Goal: Task Accomplishment & Management: Use online tool/utility

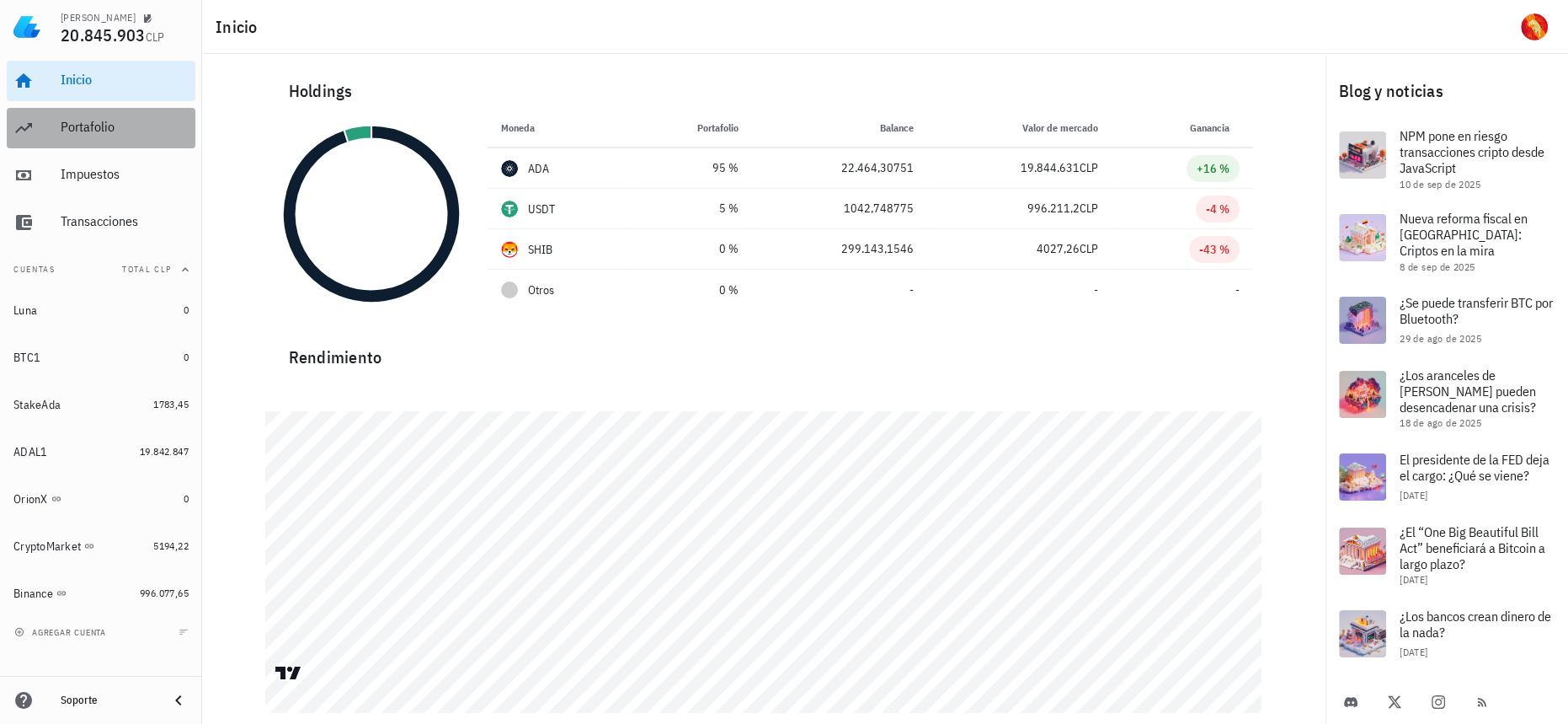
click at [161, 140] on div "Portafolio" at bounding box center [125, 127] width 128 height 38
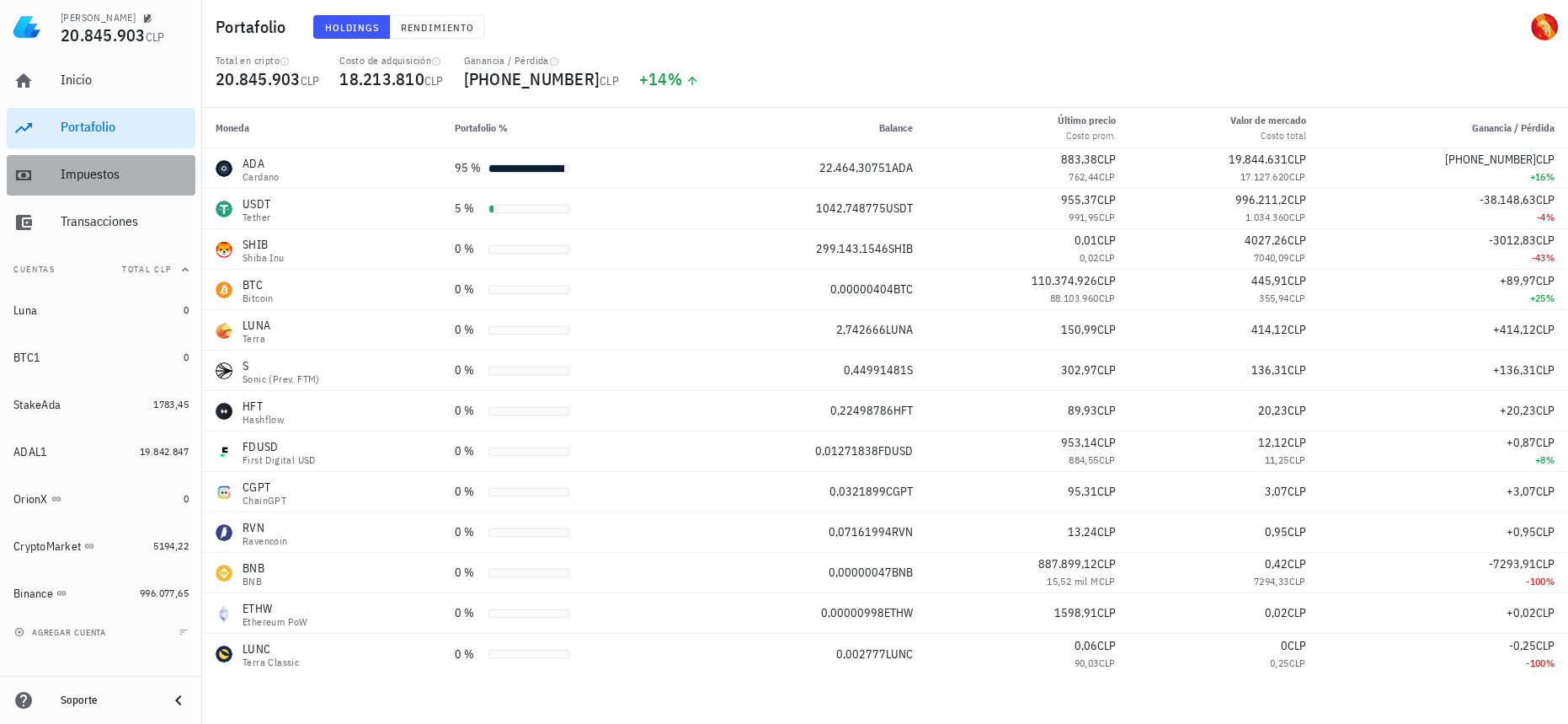
click at [114, 191] on div "Impuestos" at bounding box center [125, 174] width 128 height 38
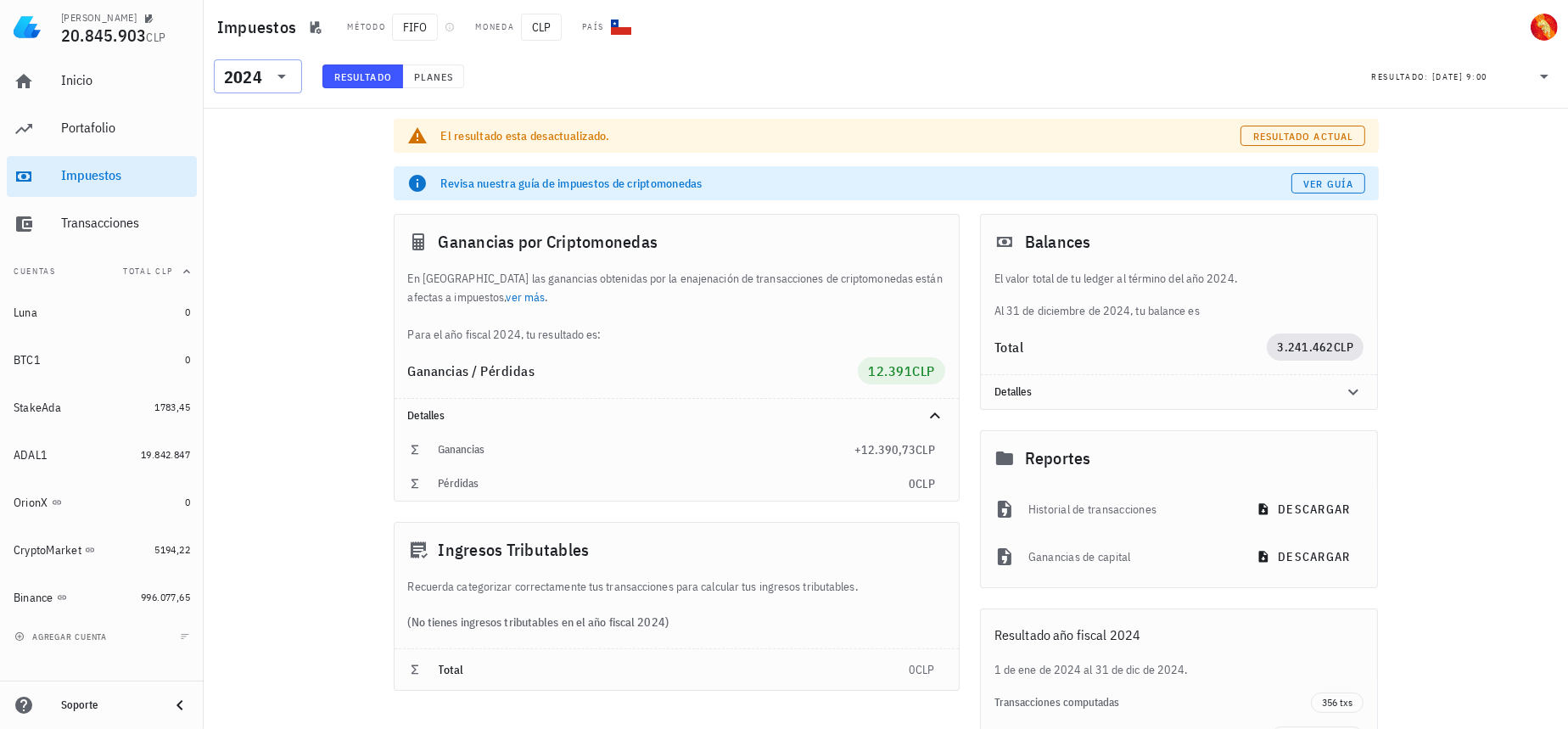
click at [250, 70] on div "2024" at bounding box center [243, 76] width 39 height 17
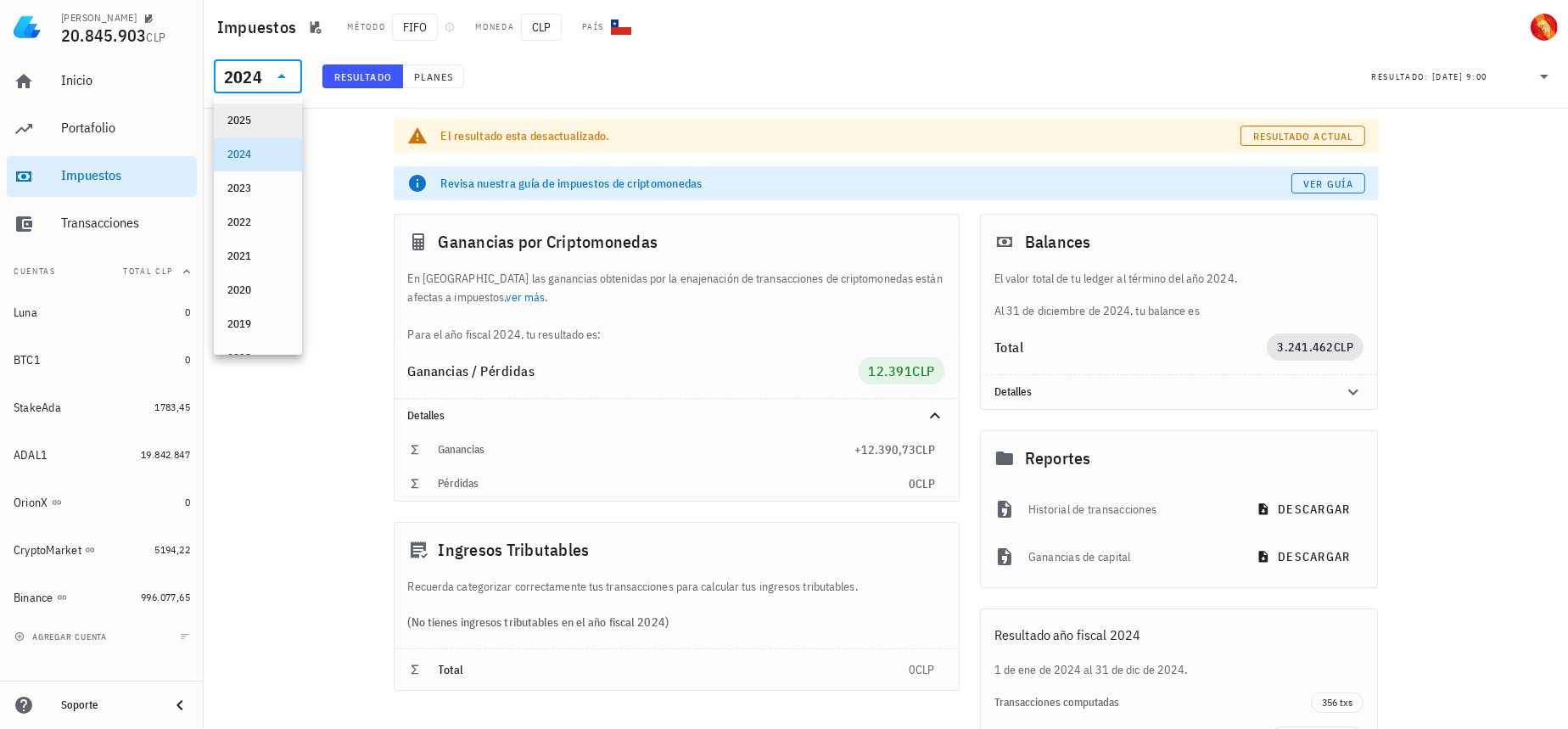
click at [278, 112] on div "2025" at bounding box center [258, 120] width 88 height 34
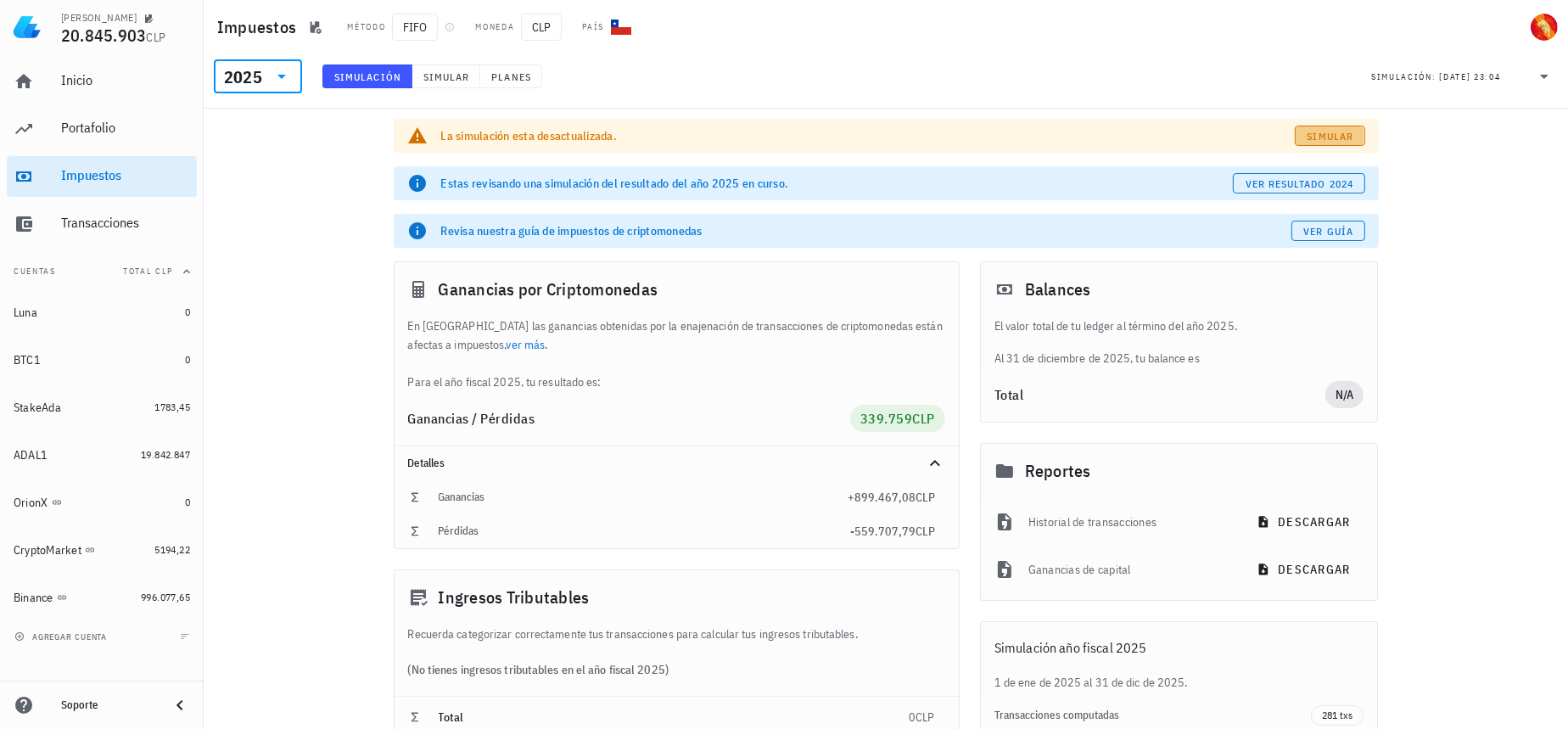
click at [1320, 134] on span "Simular" at bounding box center [1330, 136] width 48 height 13
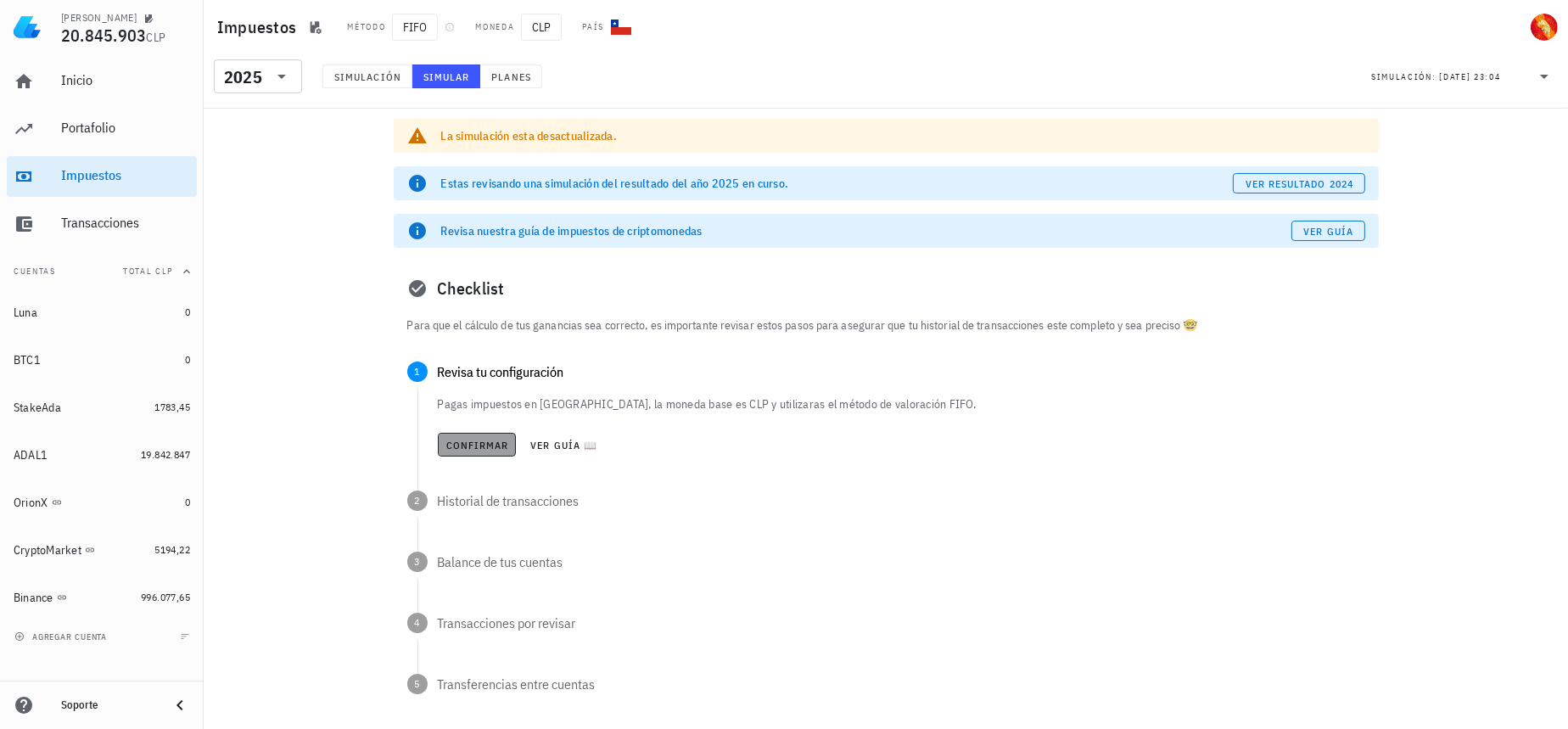
click at [467, 439] on span "Confirmar" at bounding box center [477, 445] width 63 height 13
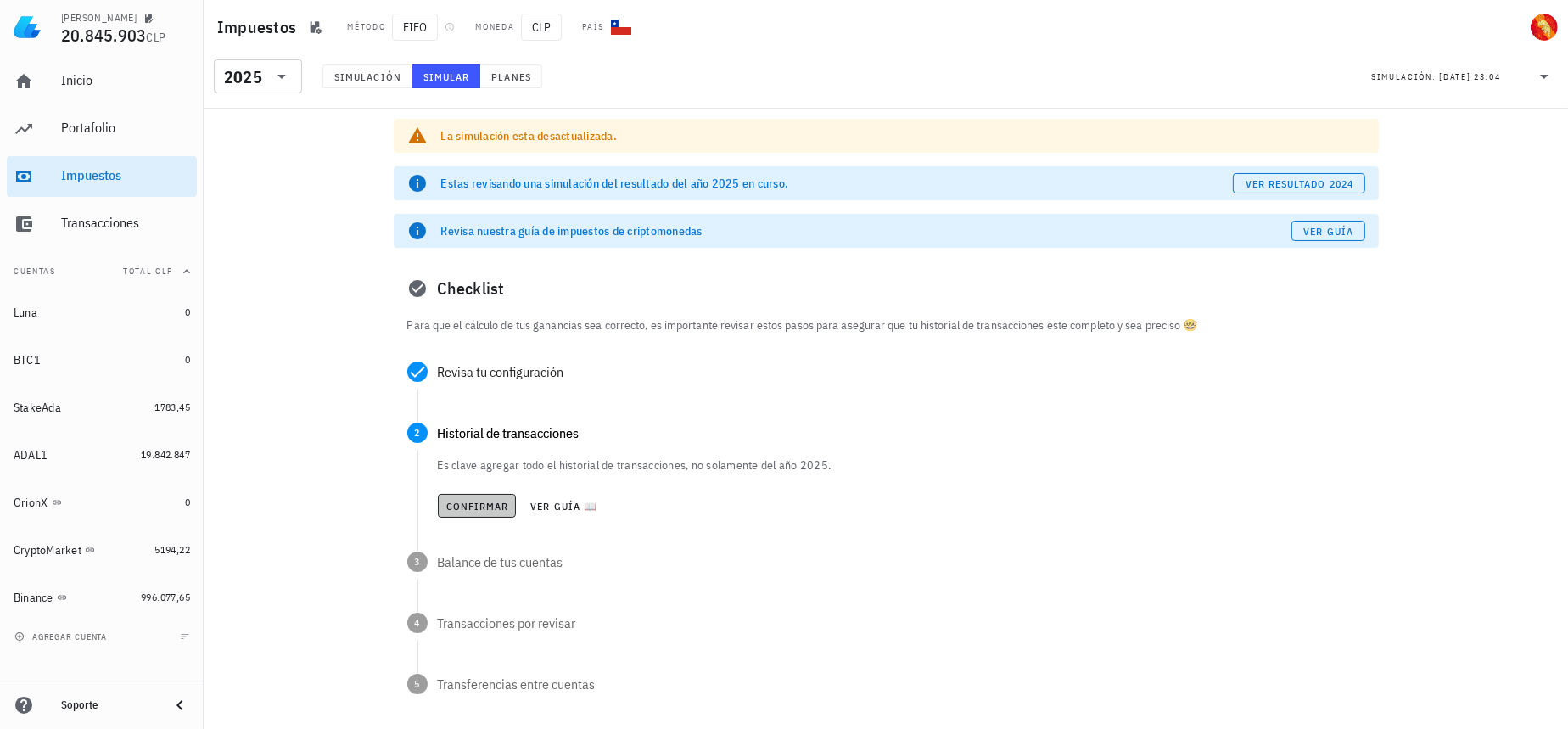
click at [484, 509] on span "Confirmar" at bounding box center [477, 505] width 63 height 13
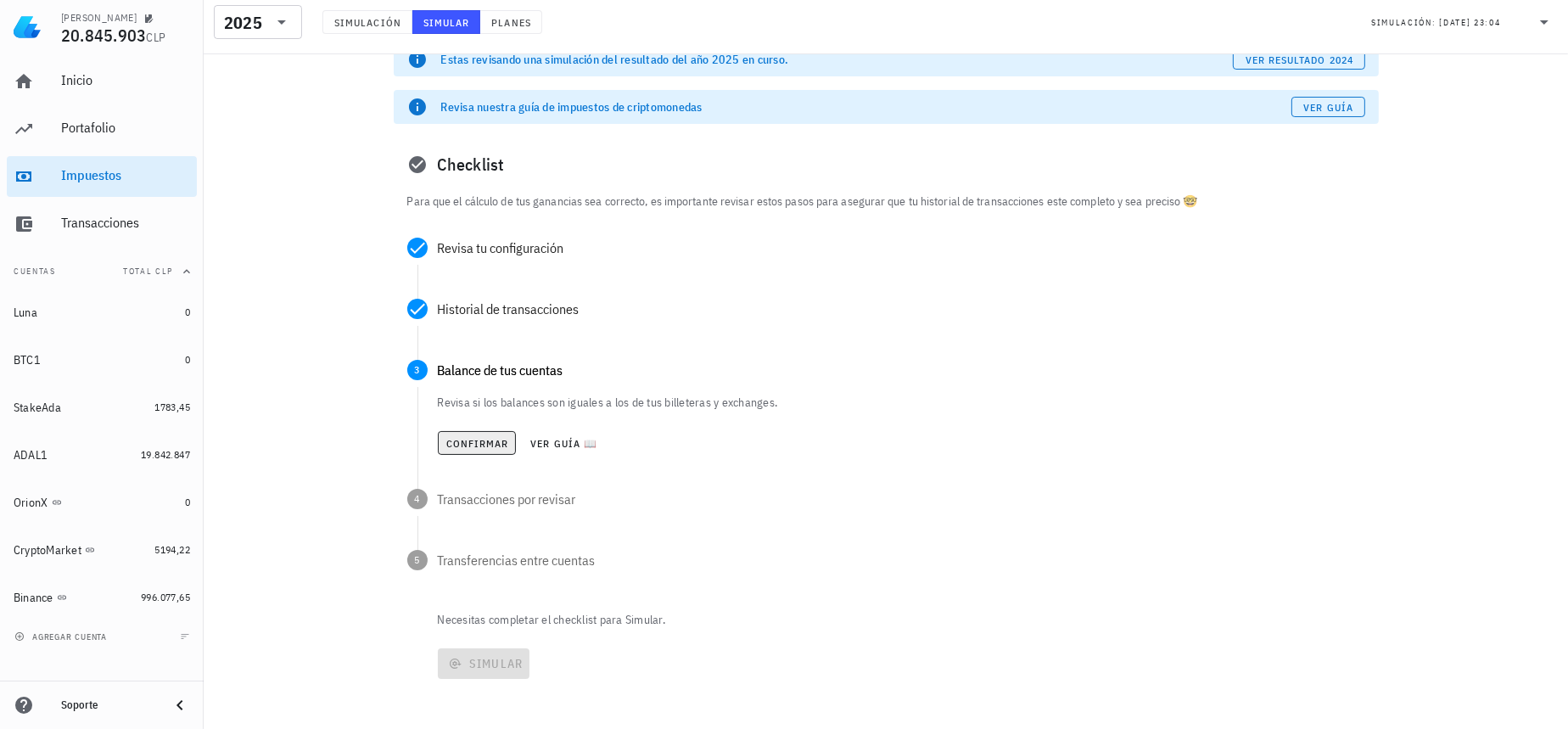
scroll to position [124, 0]
click at [487, 438] on span "Confirmar" at bounding box center [477, 443] width 63 height 13
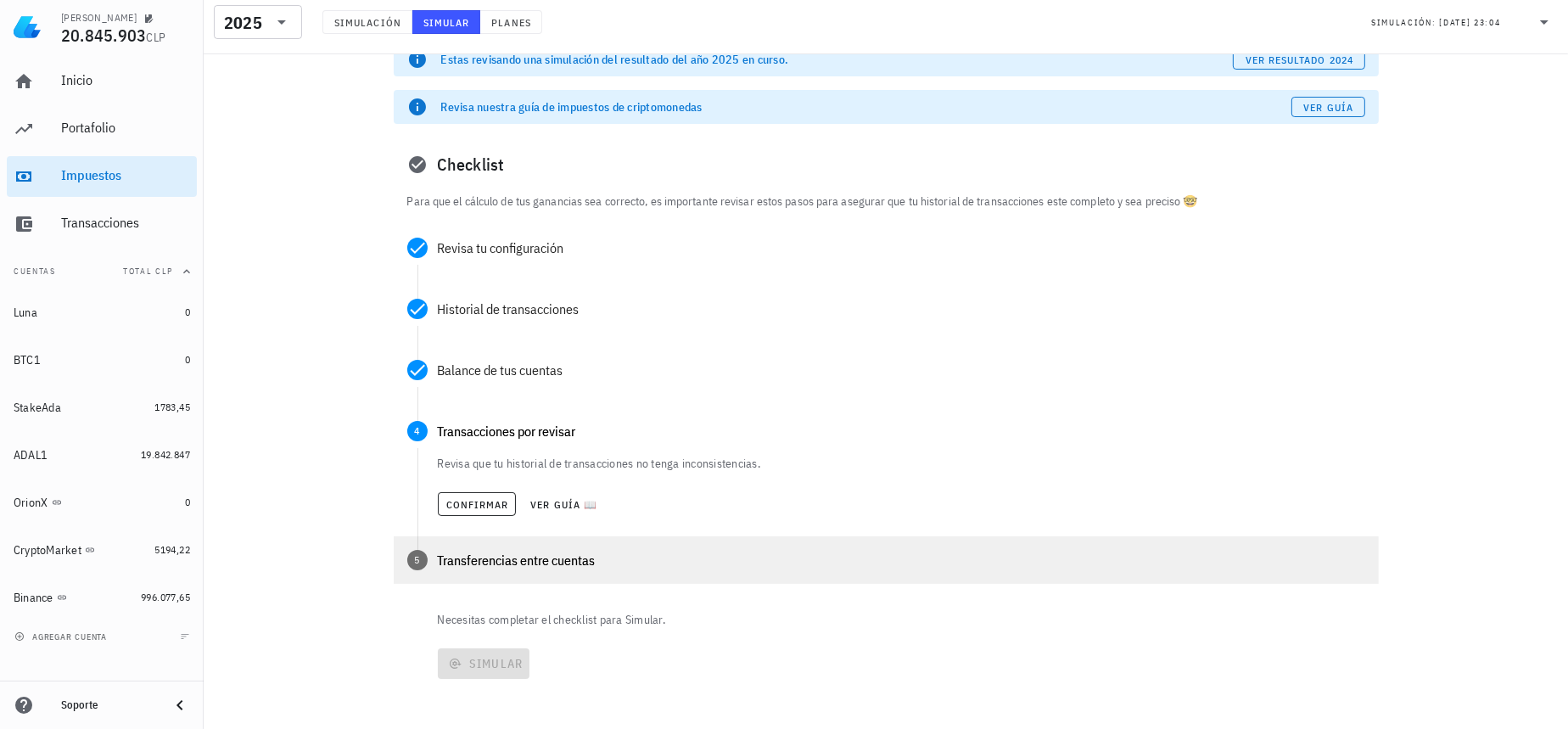
click at [470, 481] on div "Revisa que tu historial de transacciones no tenga inconsistencias. Confirmar Ve…" at bounding box center [901, 488] width 927 height 68
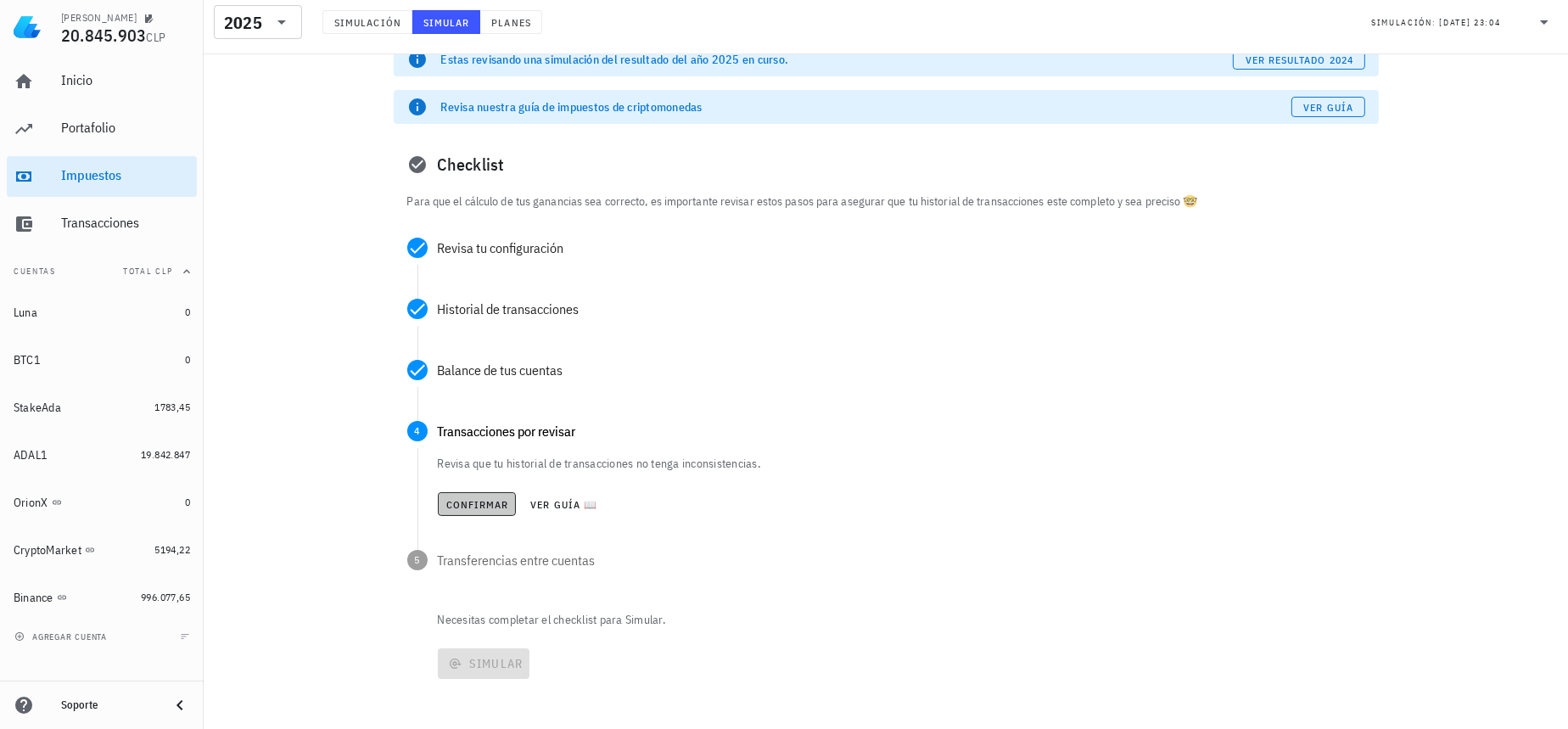
click at [470, 492] on button "Confirmar" at bounding box center [477, 504] width 79 height 24
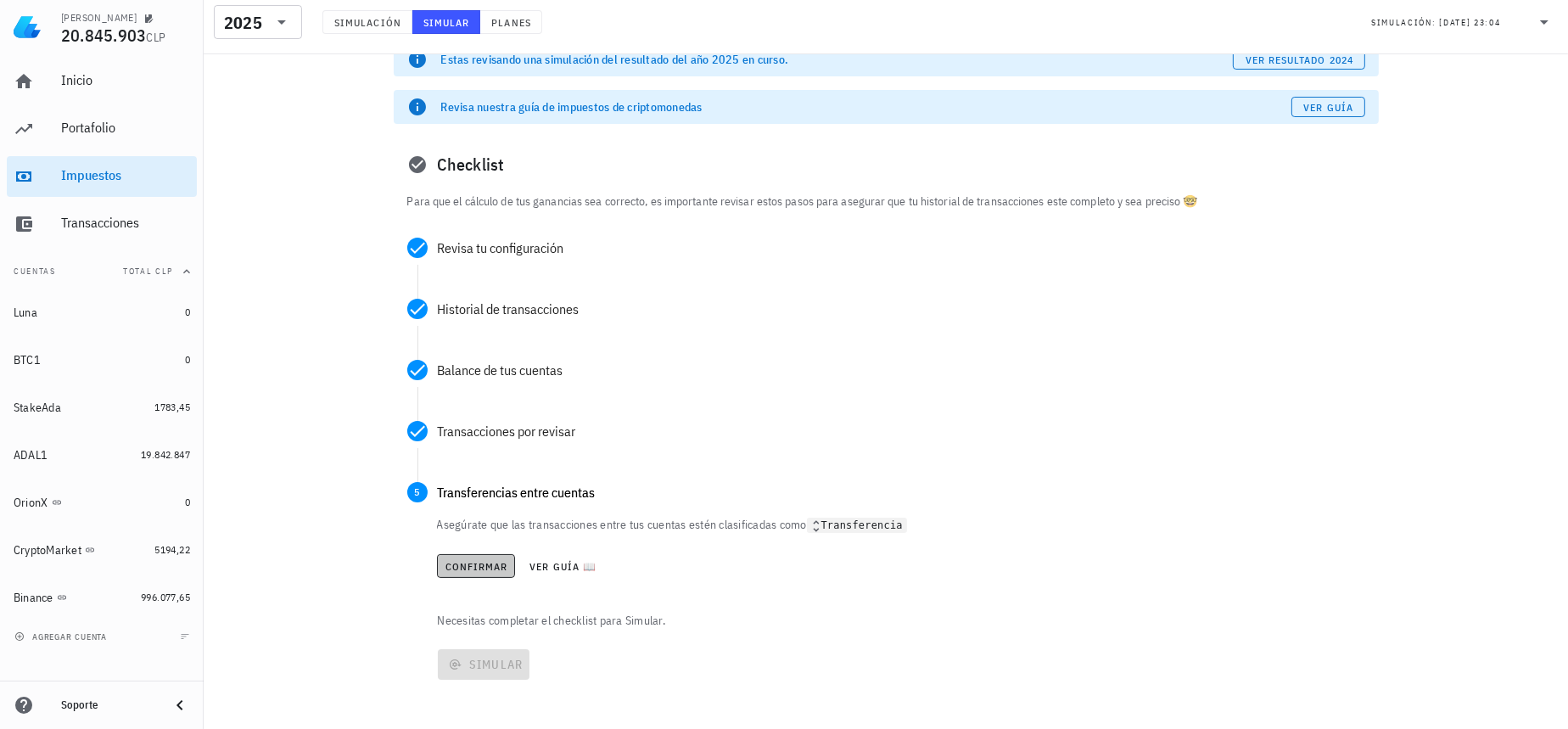
click at [483, 572] on button "Confirmar" at bounding box center [476, 566] width 79 height 24
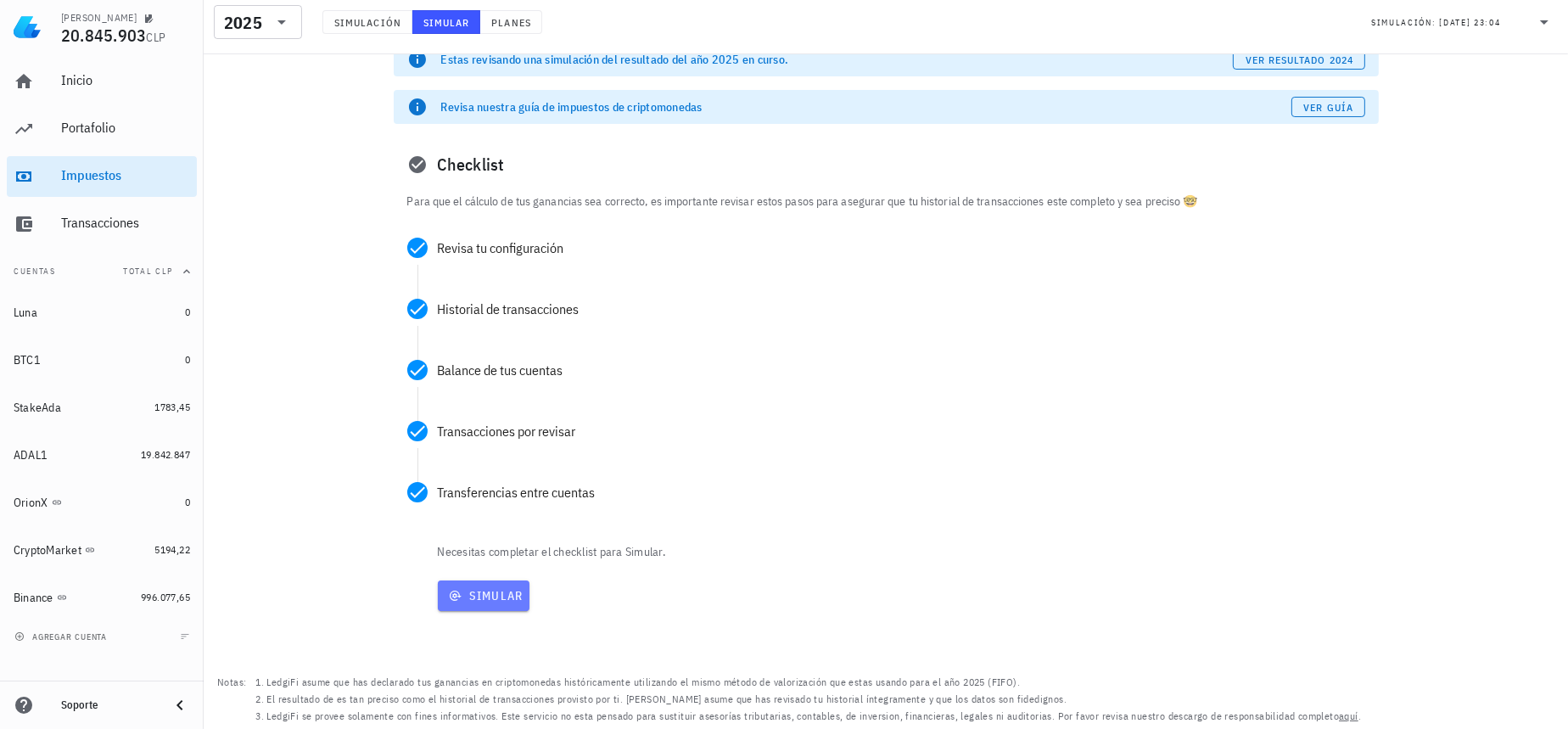
click at [481, 603] on button "Simular" at bounding box center [483, 595] width 92 height 31
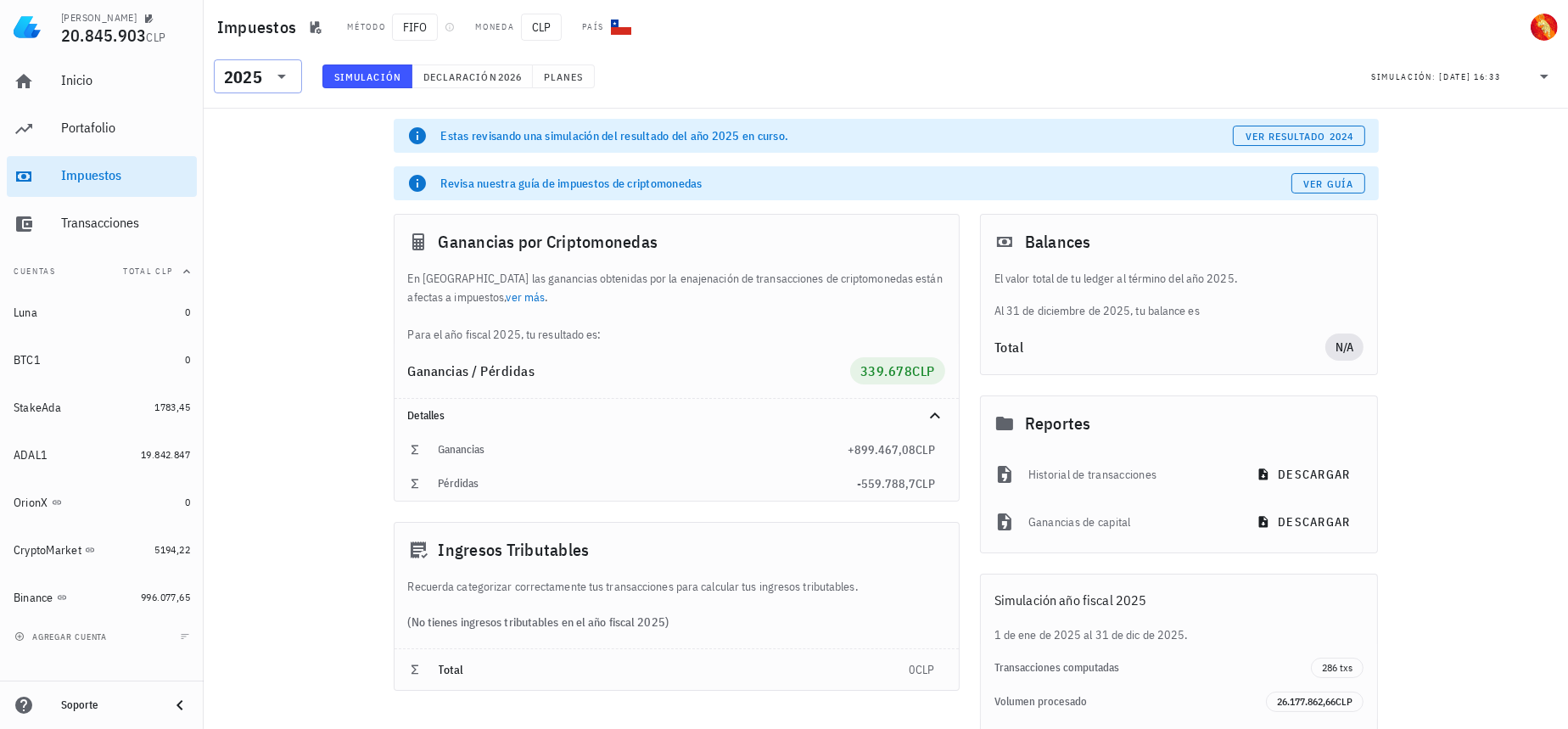
click at [257, 76] on div "2025" at bounding box center [243, 76] width 39 height 17
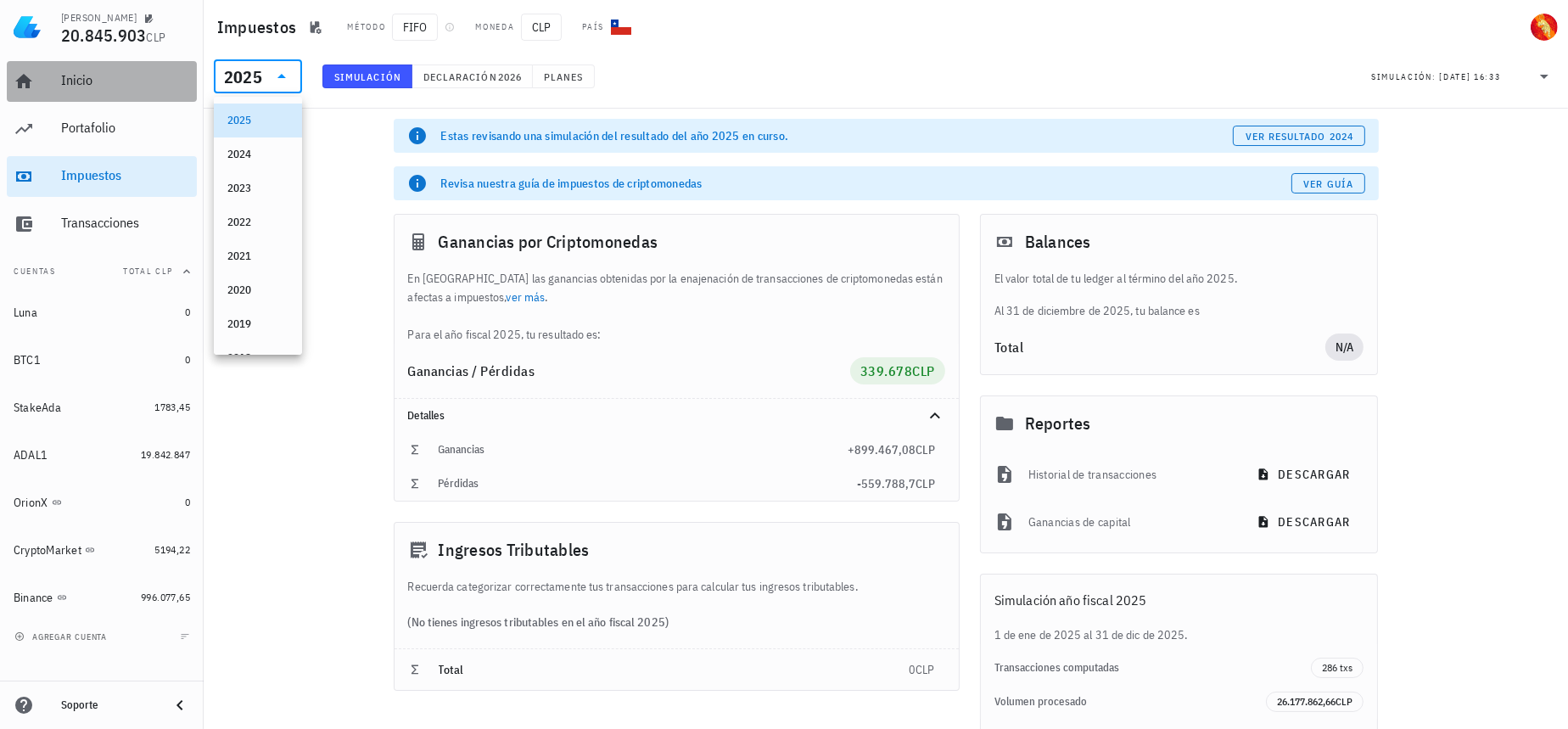
click at [100, 74] on div "Inicio" at bounding box center [126, 80] width 129 height 16
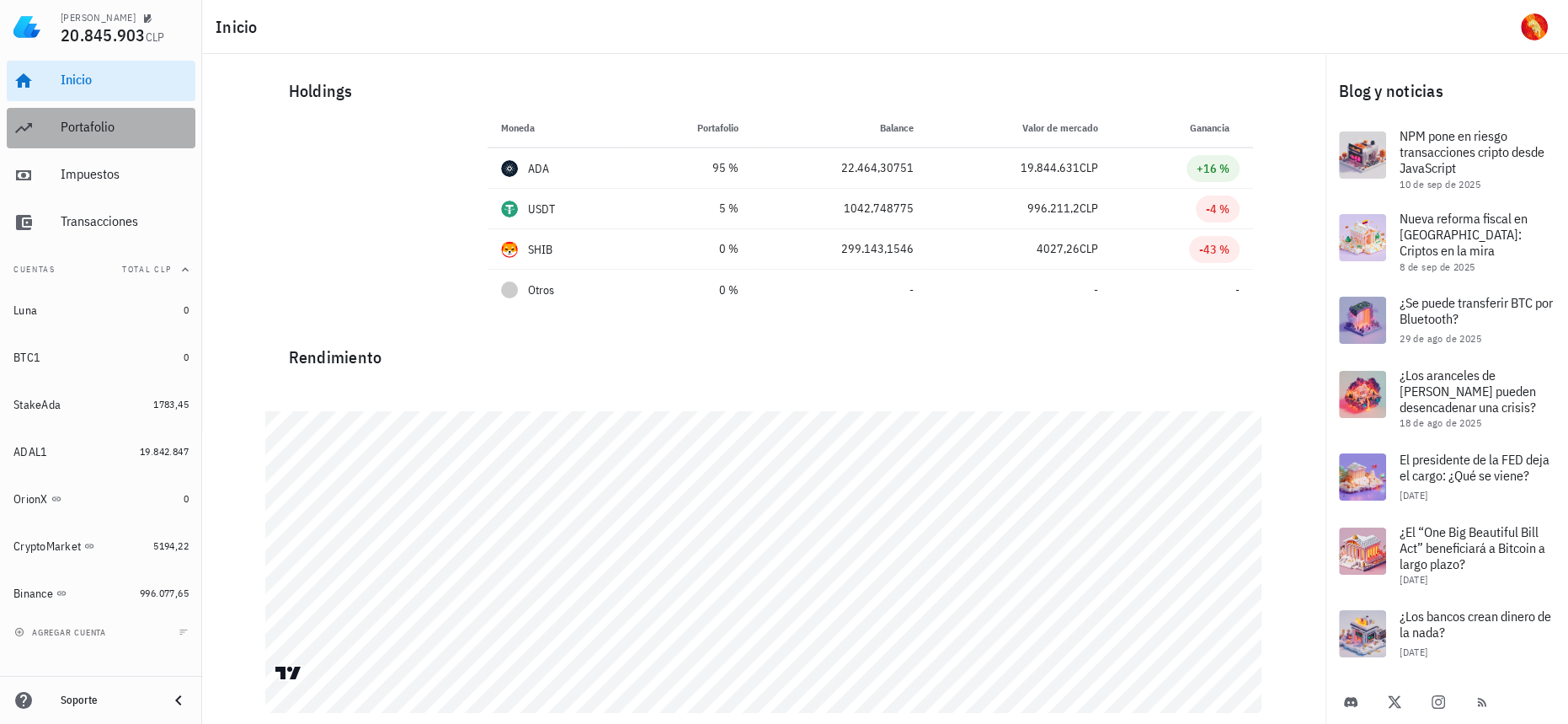
click at [129, 132] on div "Portafolio" at bounding box center [125, 127] width 128 height 16
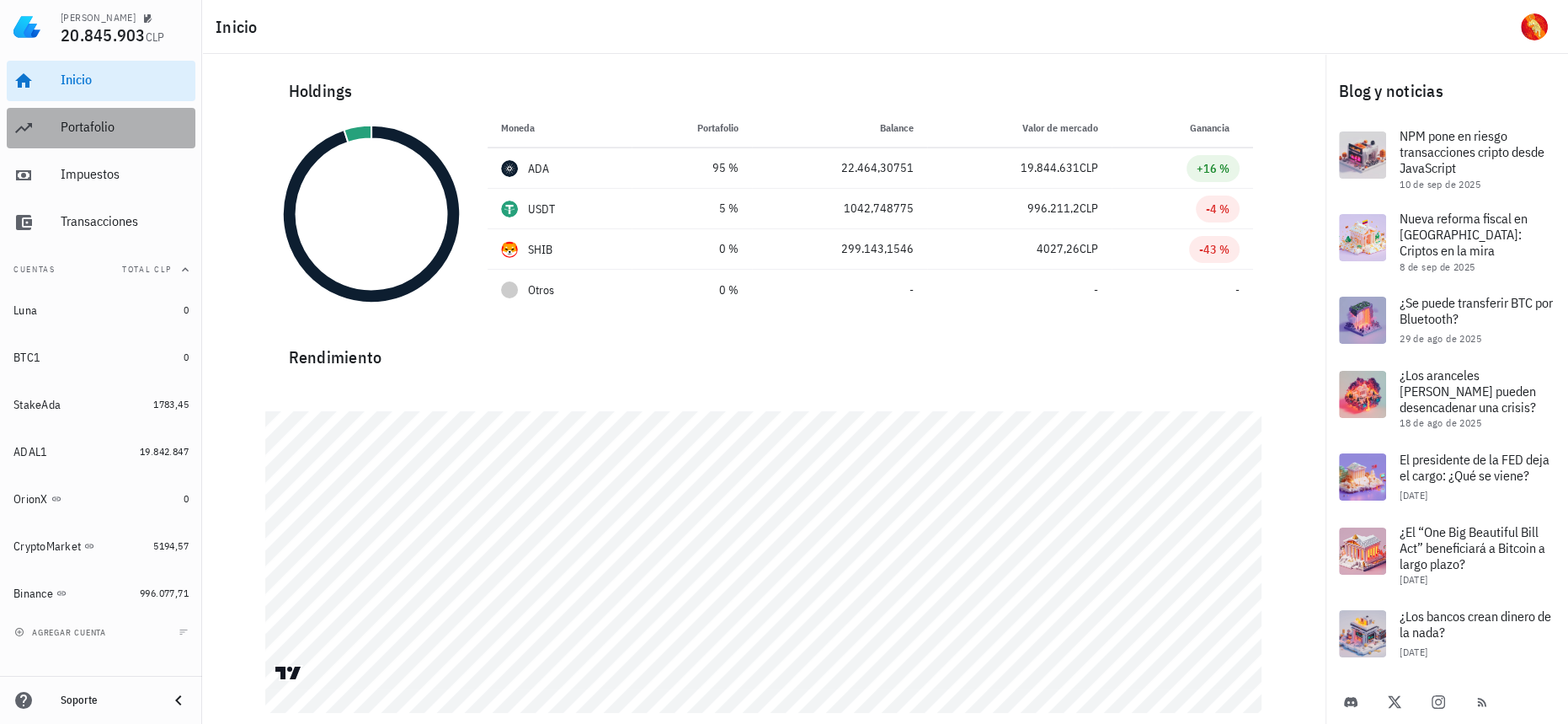
click at [147, 127] on div "Portafolio" at bounding box center [125, 127] width 128 height 16
